Goal: Information Seeking & Learning: Compare options

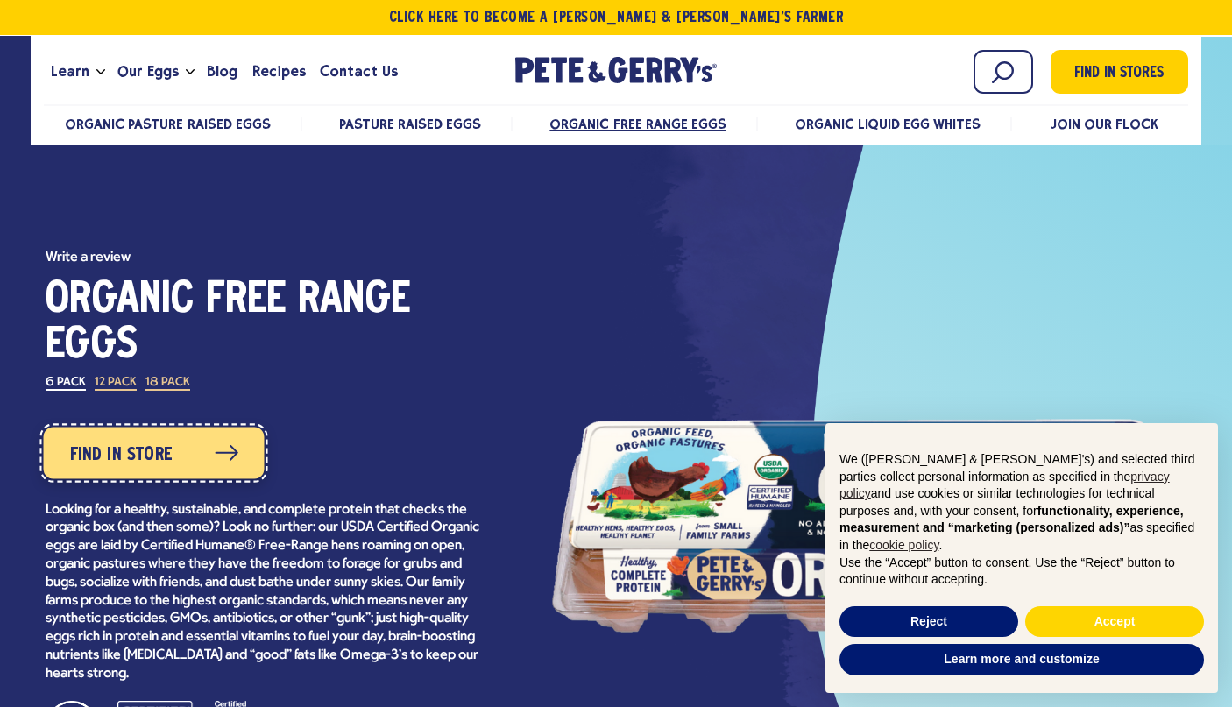
click at [208, 471] on link "Find in Store" at bounding box center [153, 453] width 221 height 52
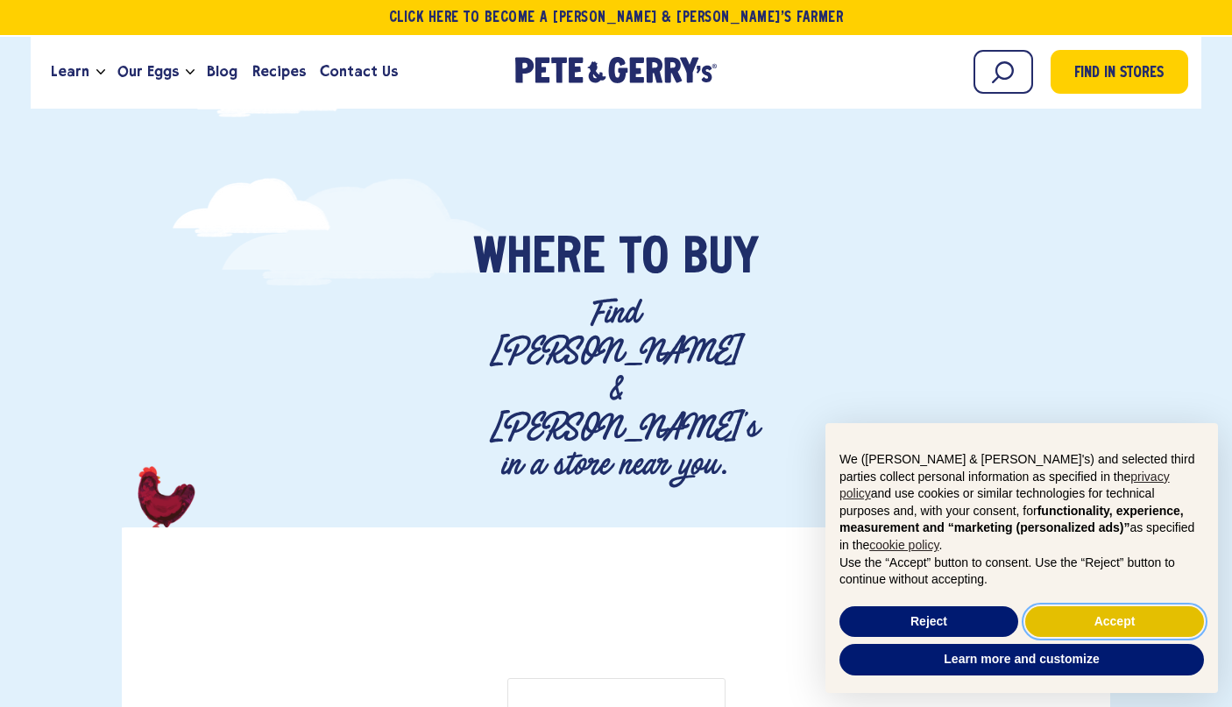
click at [1098, 625] on button "Accept" at bounding box center [1114, 622] width 179 height 32
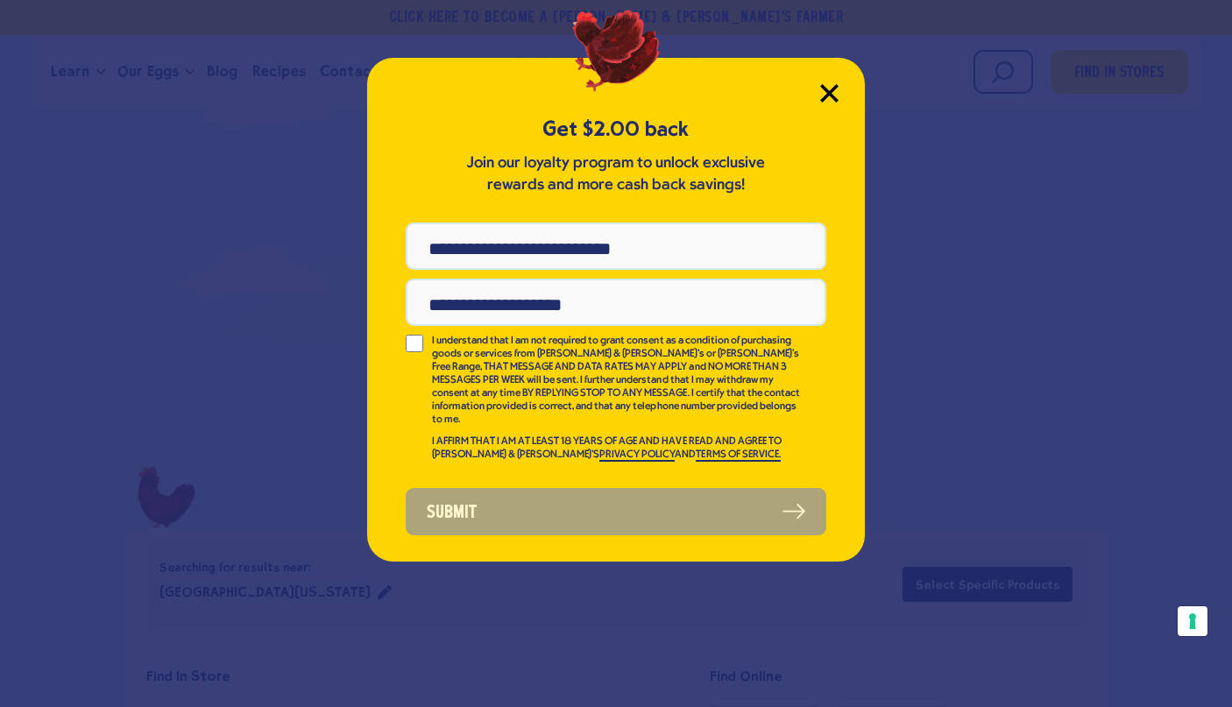
click at [822, 91] on icon "Close Modal" at bounding box center [829, 93] width 18 height 18
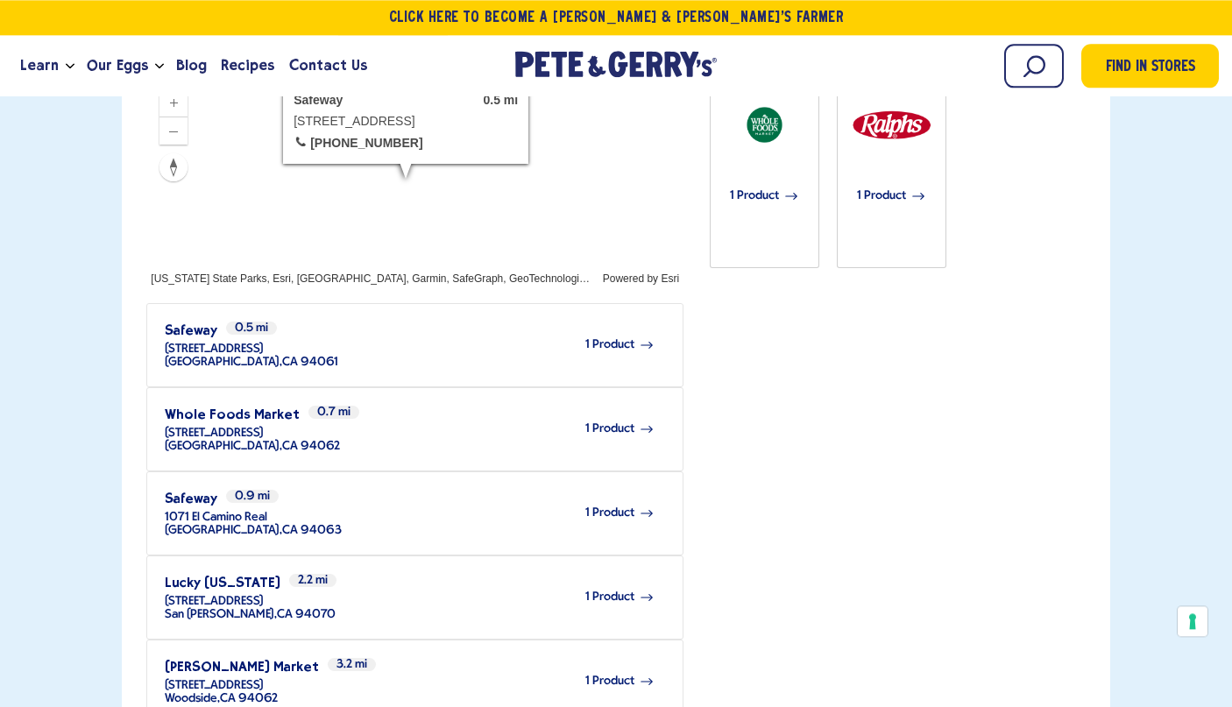
scroll to position [625, 0]
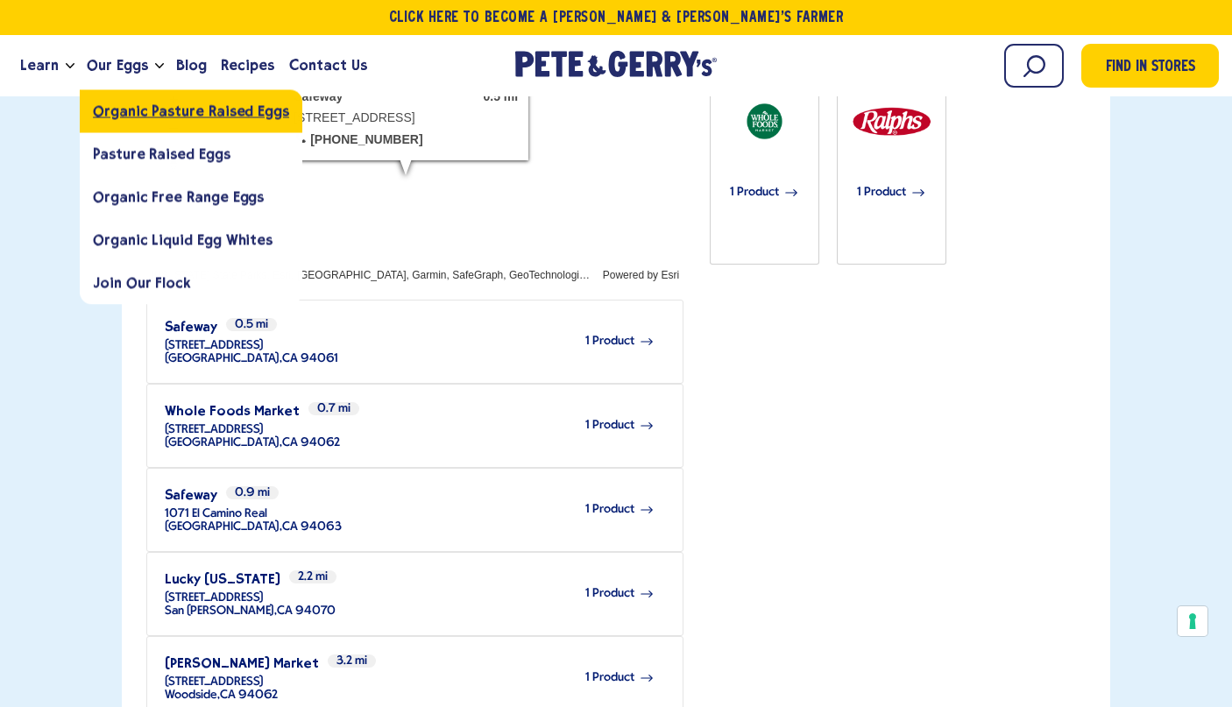
click at [97, 122] on link "Organic Pasture Raised Eggs" at bounding box center [191, 110] width 223 height 43
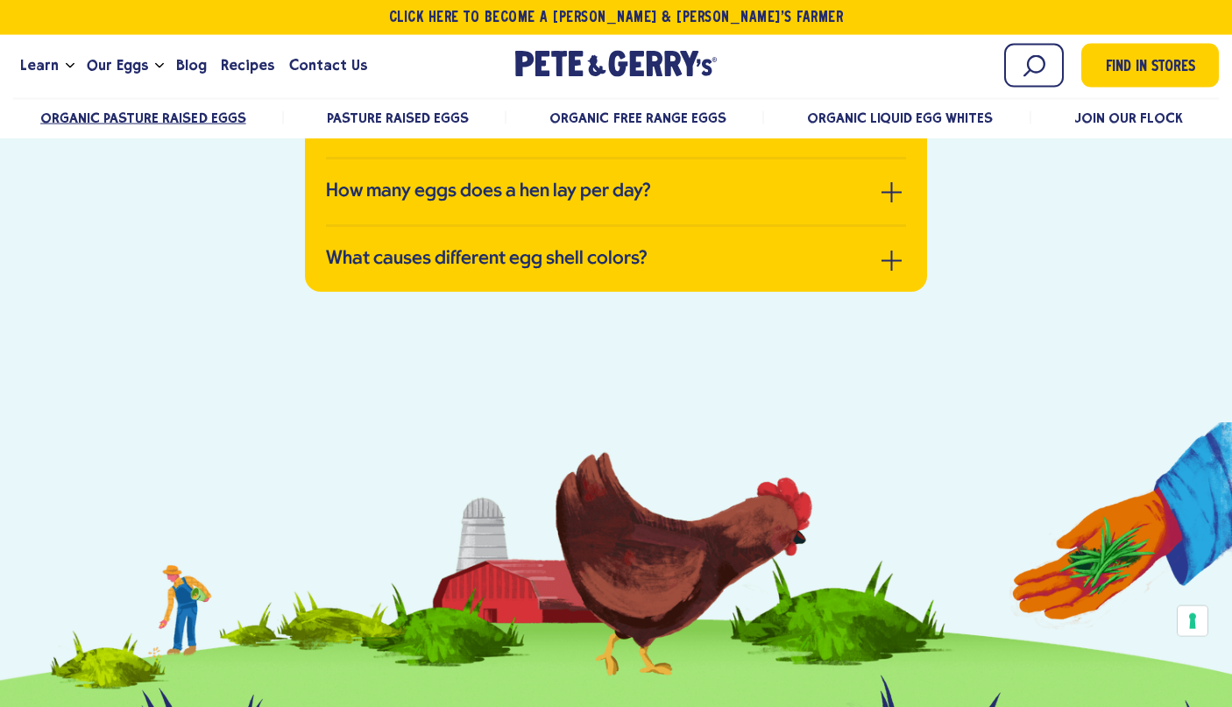
scroll to position [4557, 0]
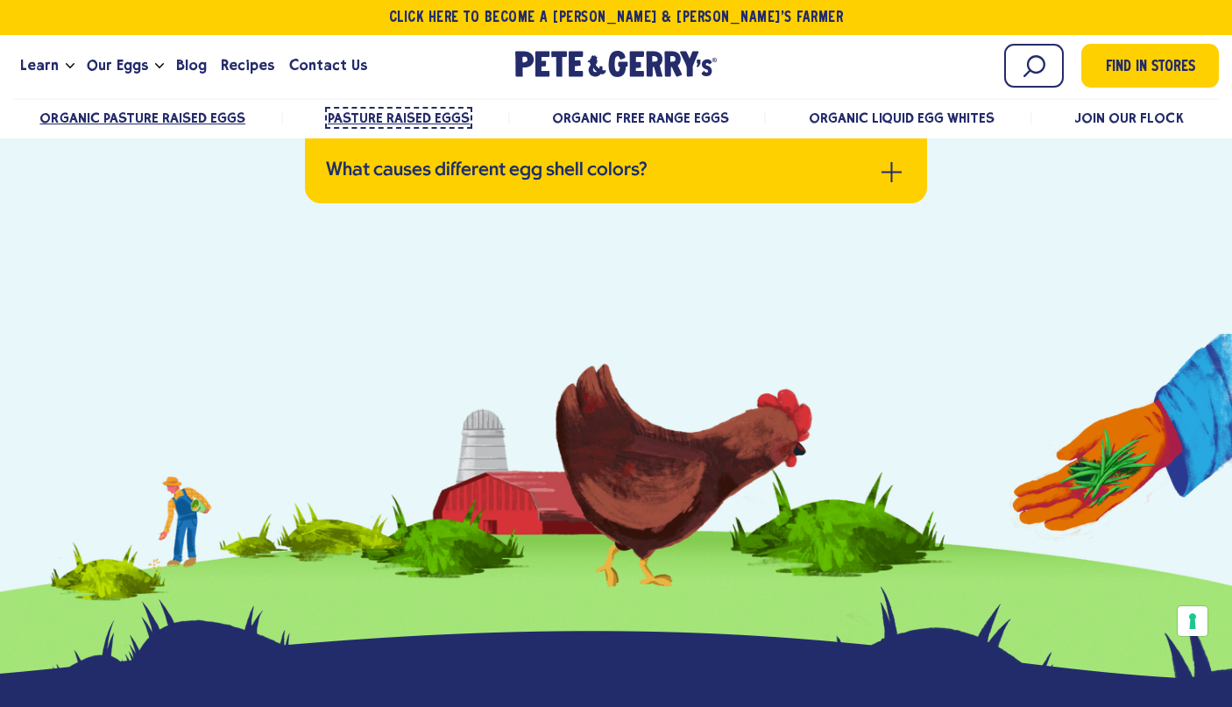
click at [374, 123] on span "Pasture Raised Eggs" at bounding box center [399, 117] width 142 height 17
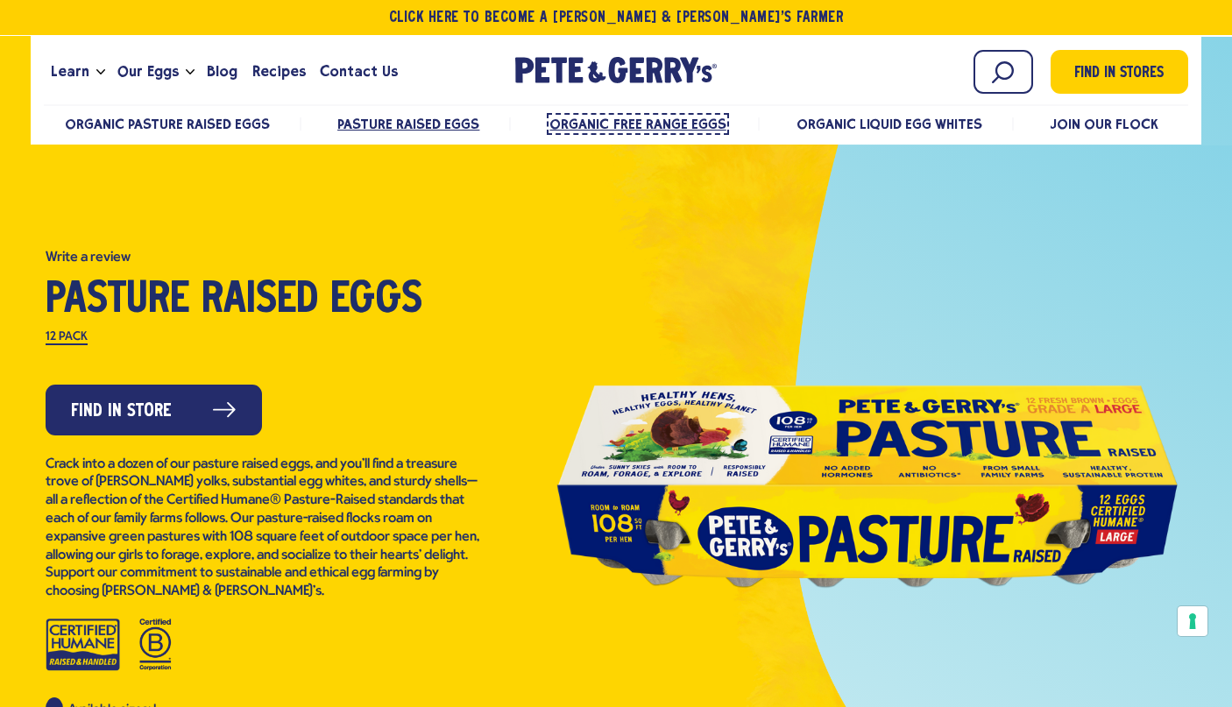
click at [569, 129] on span "Organic Free Range Eggs" at bounding box center [637, 124] width 176 height 17
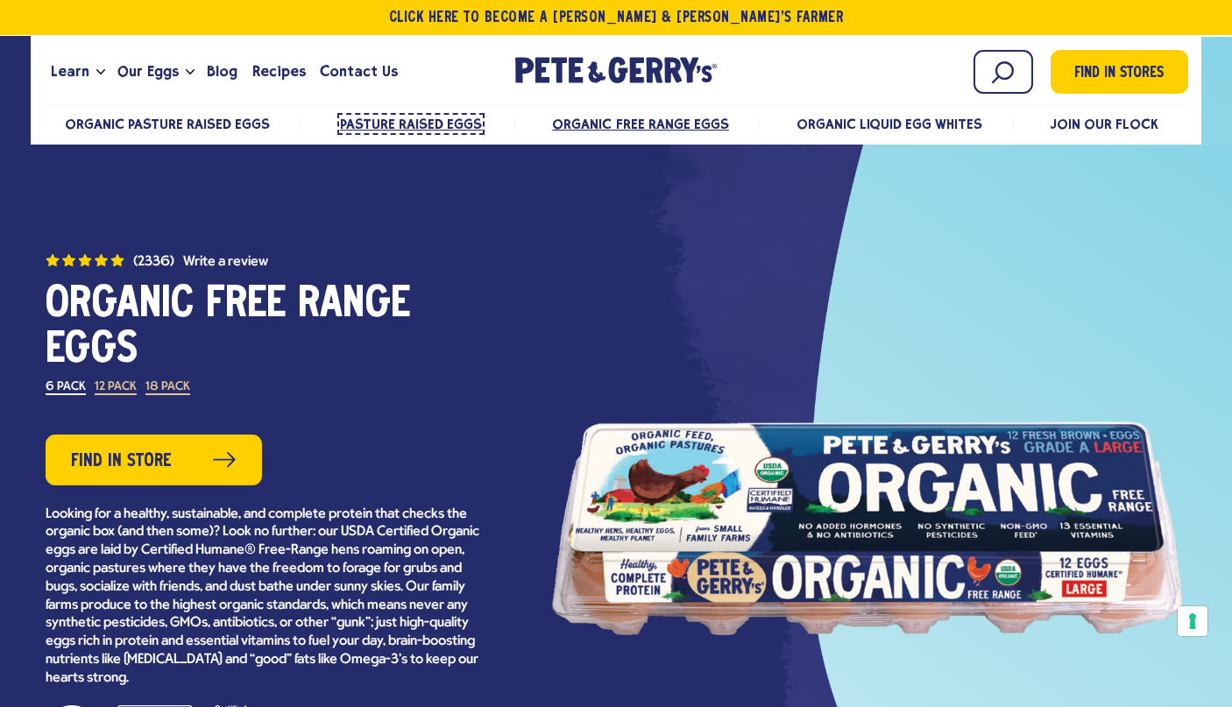
click at [390, 119] on span "Pasture Raised Eggs" at bounding box center [411, 124] width 142 height 17
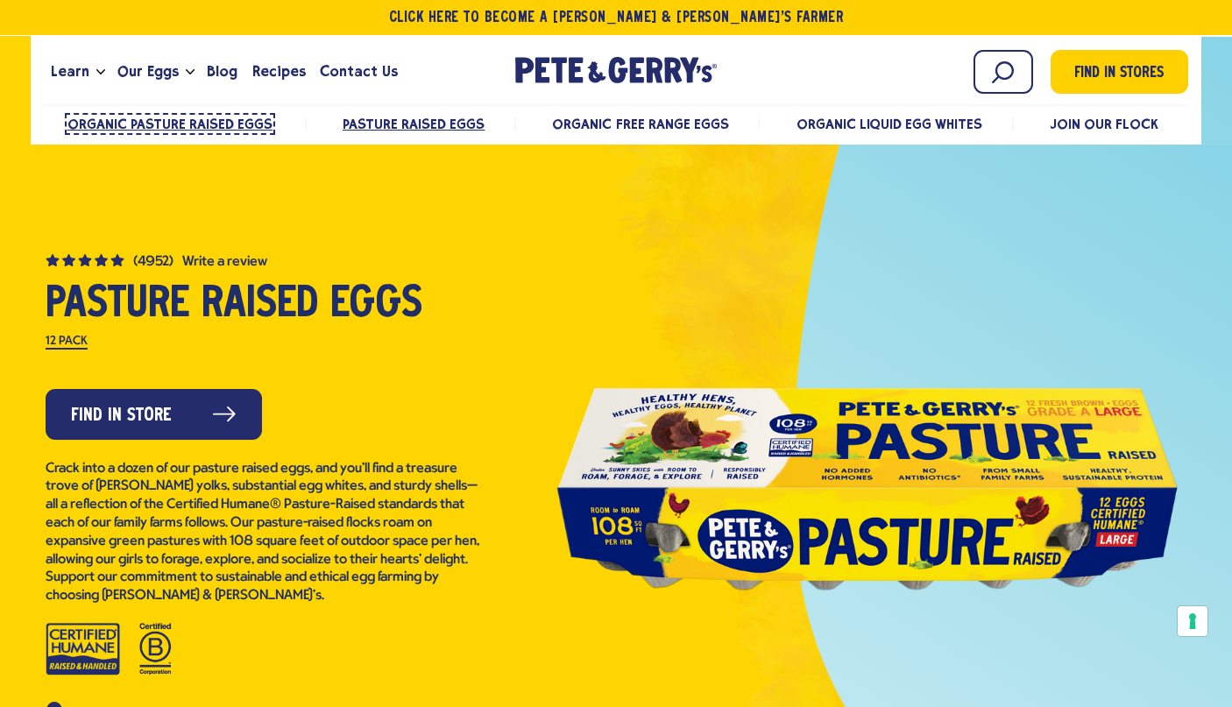
click at [125, 120] on span "Organic Pasture Raised Eggs" at bounding box center [170, 124] width 206 height 17
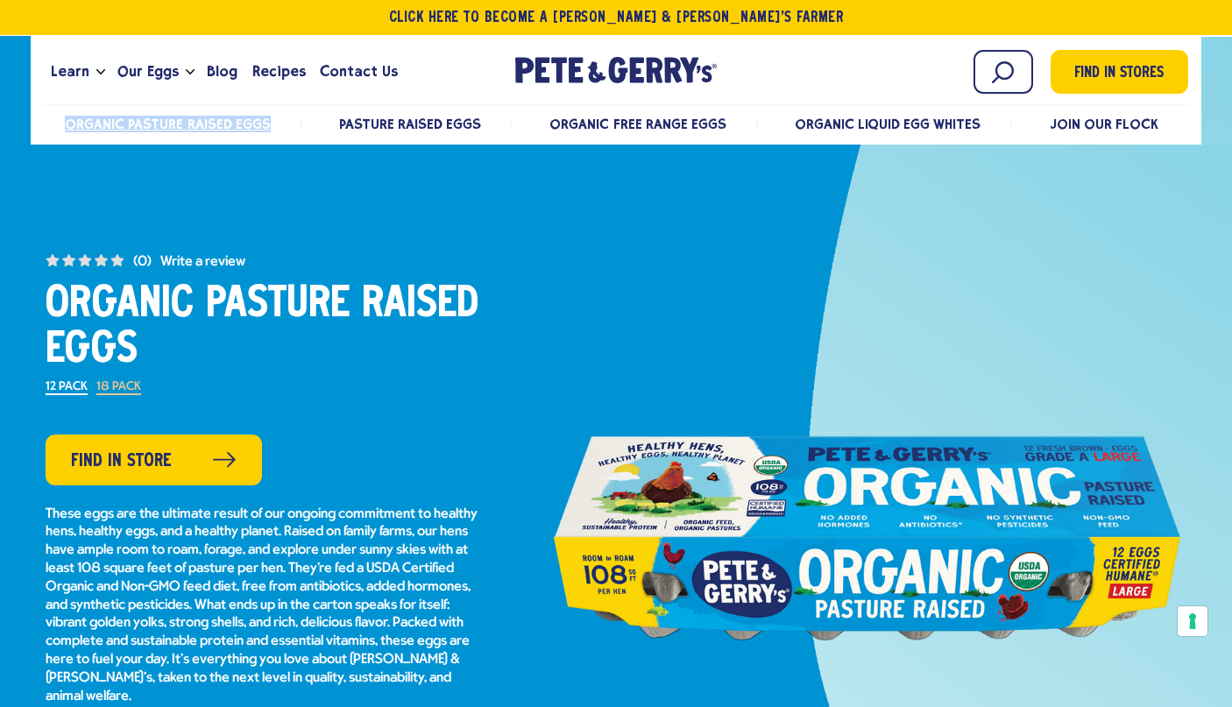
drag, startPoint x: 273, startPoint y: 129, endPoint x: 54, endPoint y: 127, distance: 219.0
click at [54, 127] on li "Organic Pasture Raised Eggs" at bounding box center [173, 123] width 258 height 13
copy span "Organic Pasture Raised Eggs"
drag, startPoint x: 485, startPoint y: 125, endPoint x: 333, endPoint y: 120, distance: 152.5
click at [333, 120] on li "Pasture Raised Eggs" at bounding box center [410, 123] width 203 height 13
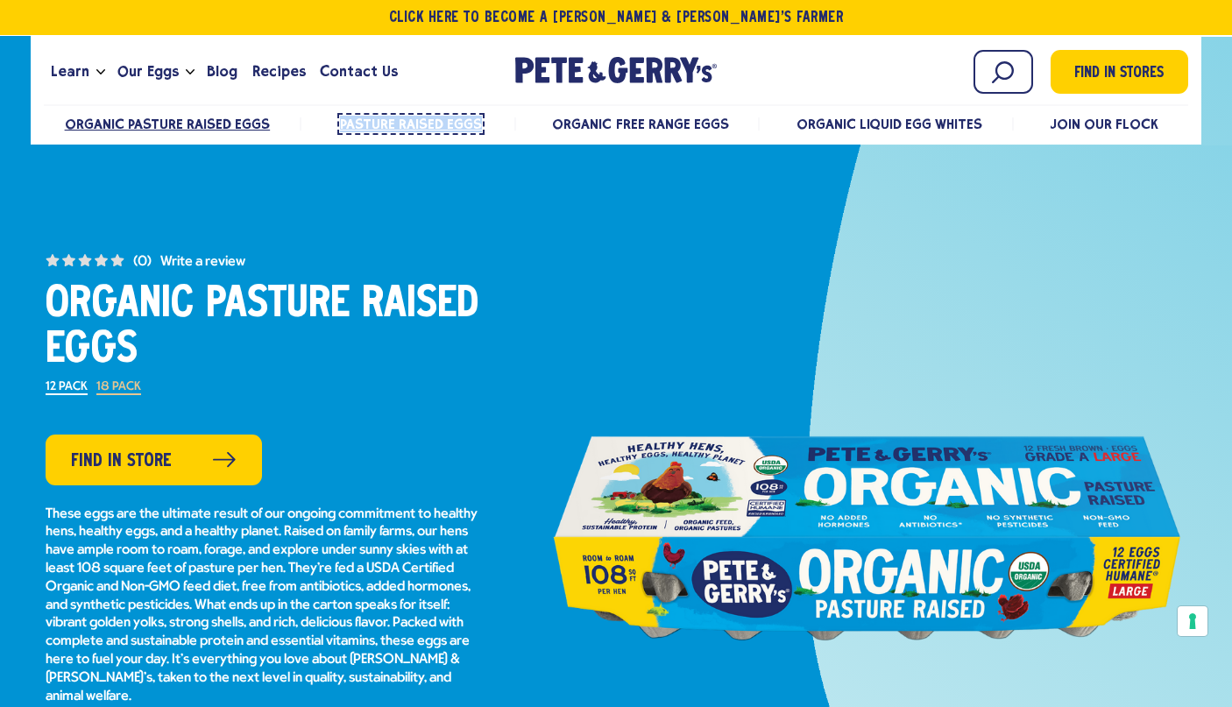
copy span "Pasture Raised Eggs"
drag, startPoint x: 732, startPoint y: 127, endPoint x: 549, endPoint y: 130, distance: 183.1
click at [549, 130] on li "Organic Free Range Eggs" at bounding box center [638, 123] width 238 height 13
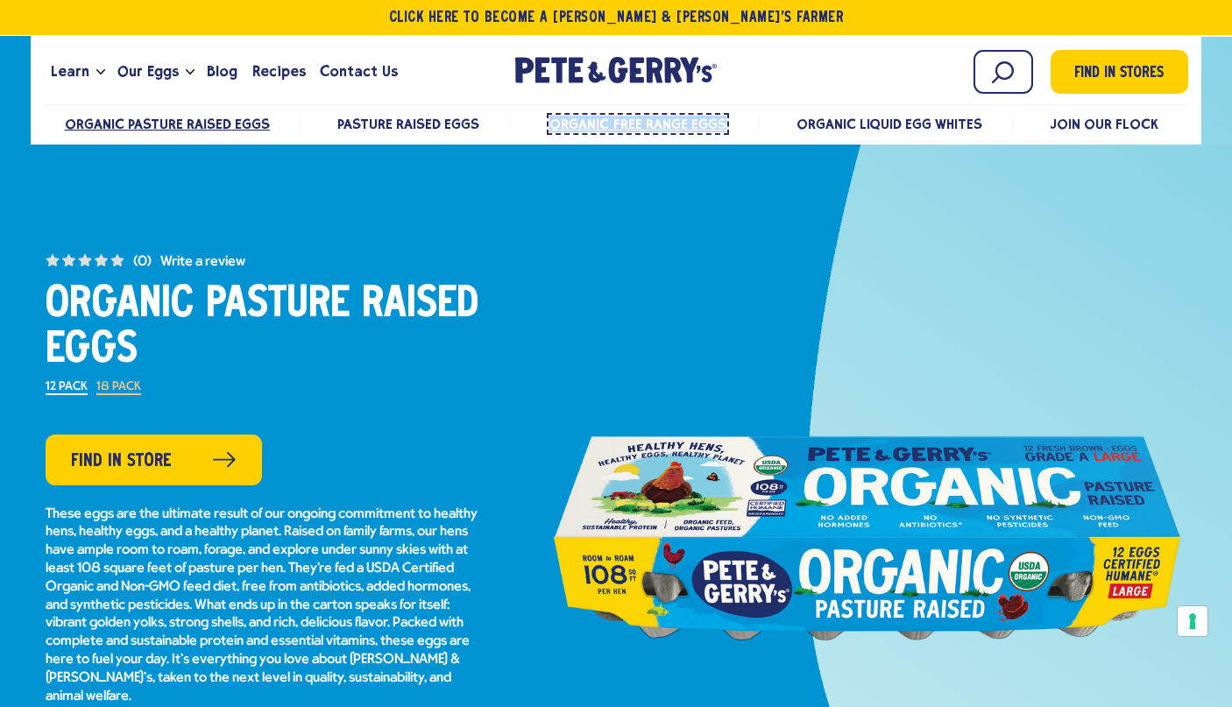
copy span "Organic Free Range Eggs"
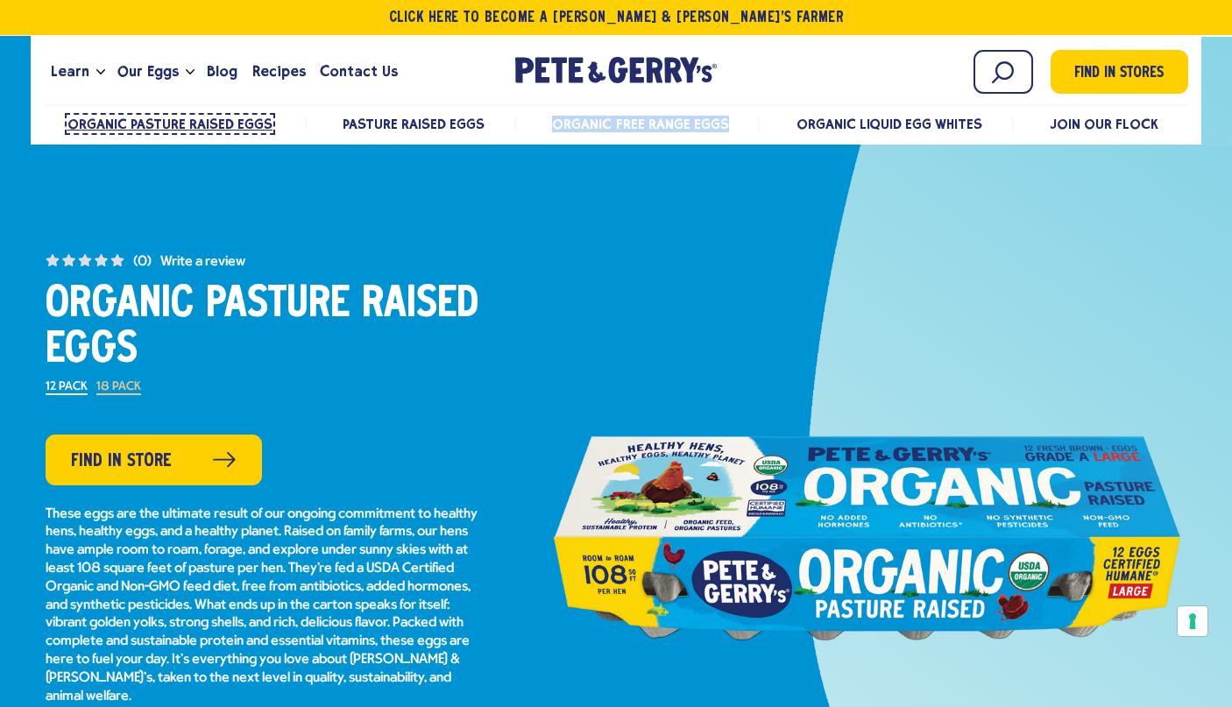
click at [195, 129] on span "Organic Pasture Raised Eggs" at bounding box center [170, 124] width 206 height 17
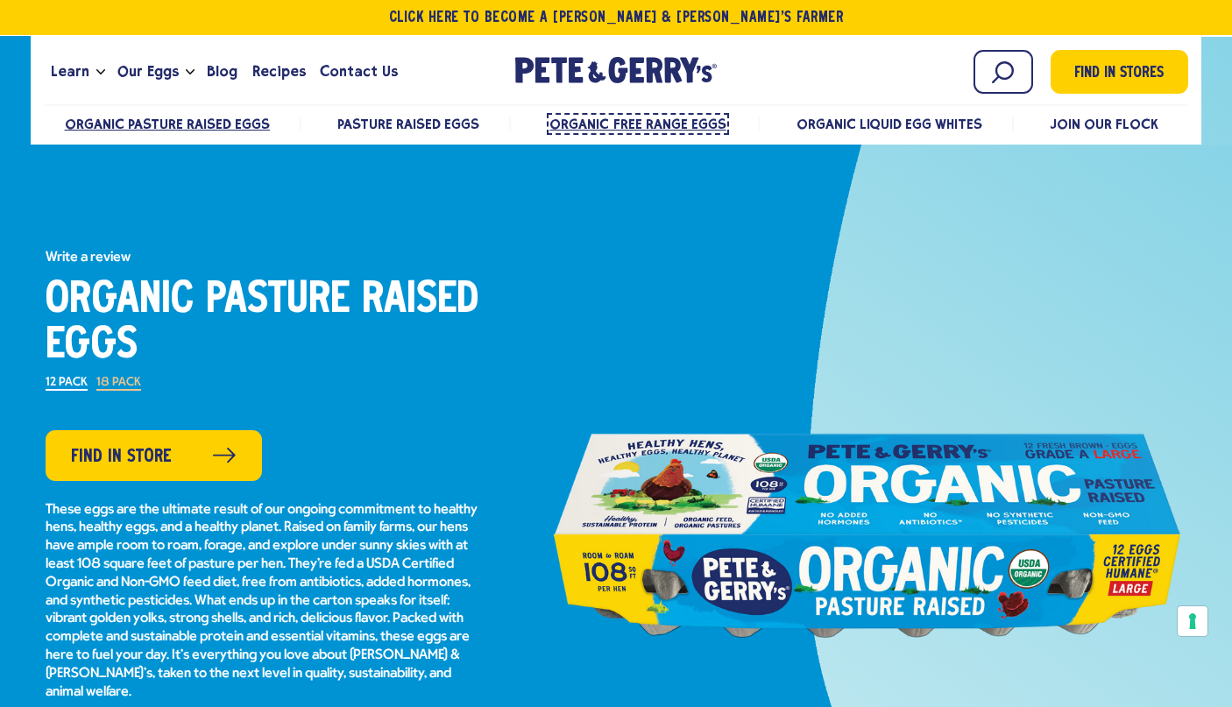
click at [677, 129] on span "Organic Free Range Eggs" at bounding box center [637, 124] width 176 height 17
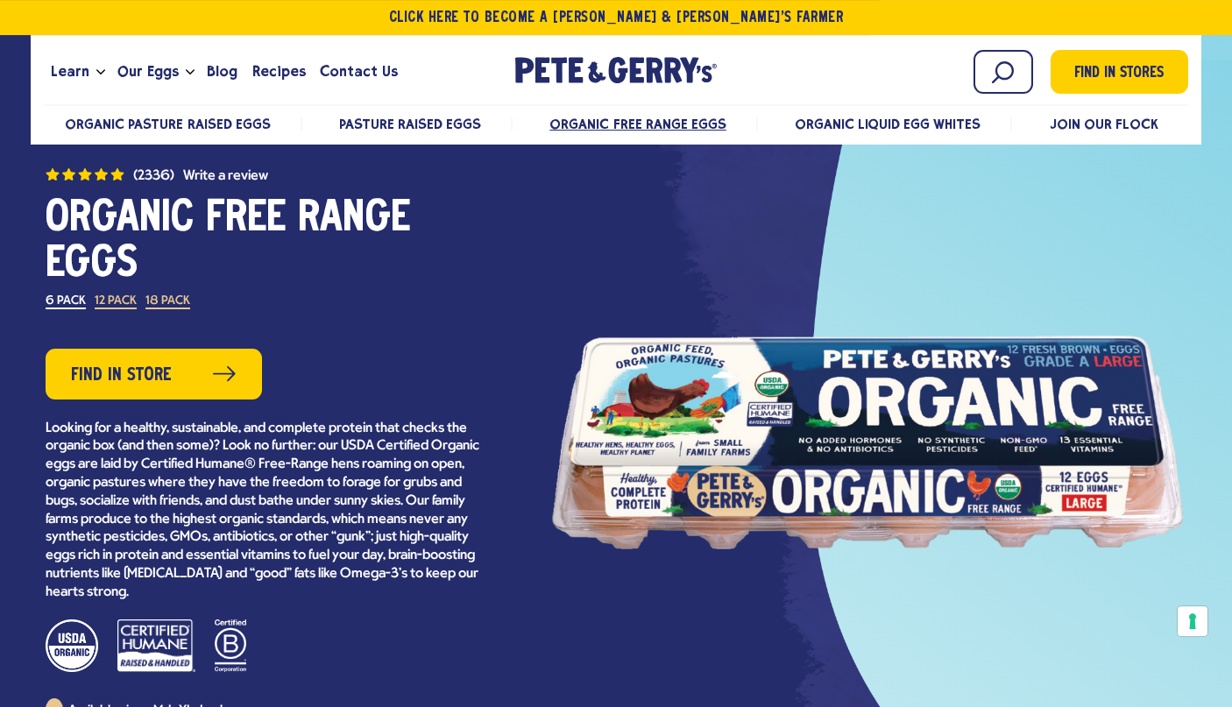
scroll to position [89, 0]
